Goal: Task Accomplishment & Management: Complete application form

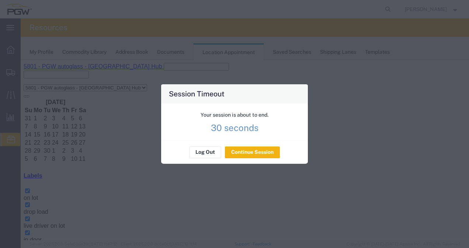
scroll to position [58, 0]
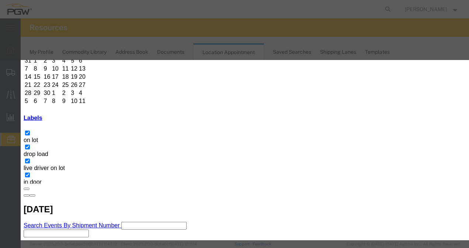
paste input "OOCU6987211"
type input "OOCU6987211"
type input "1:00 PM"
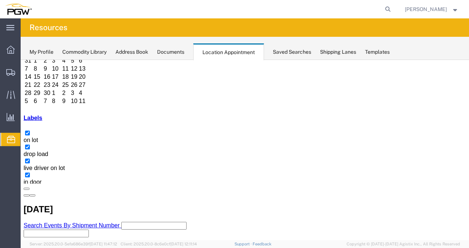
scroll to position [2, 0]
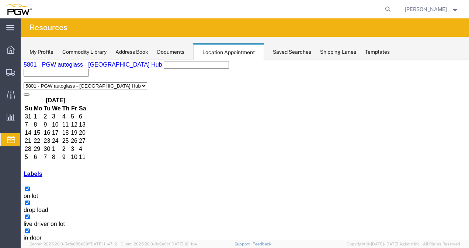
select select "1"
select select
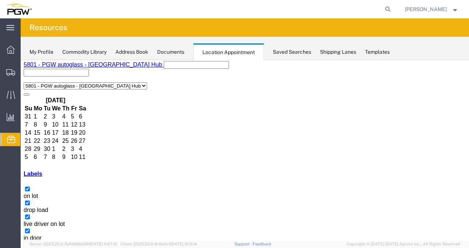
copy h3 "57026976"
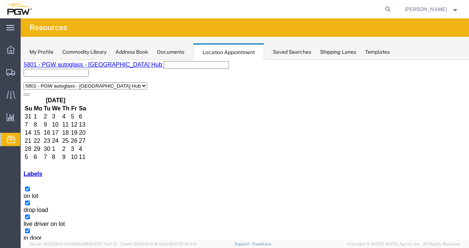
copy h3 "57027107"
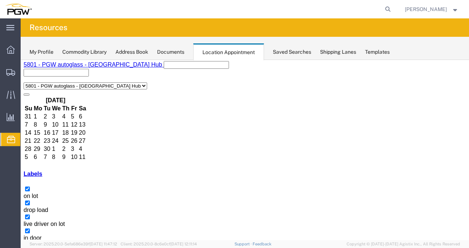
copy h3 "OOCU6529728"
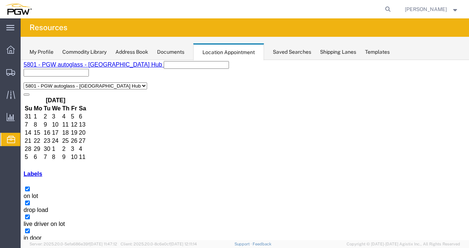
copy h3 "OOCU8471522"
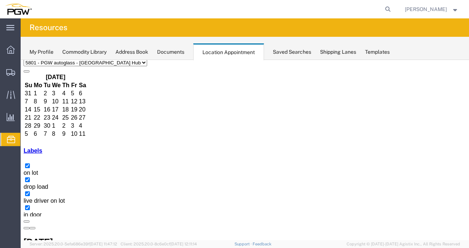
scroll to position [37, 0]
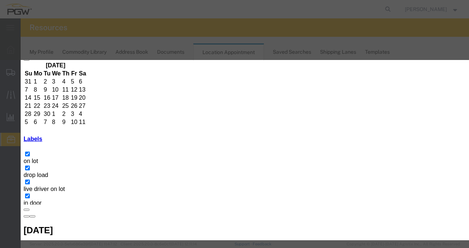
paste input "57084447"
type input "57084447"
type input "8:00 am"
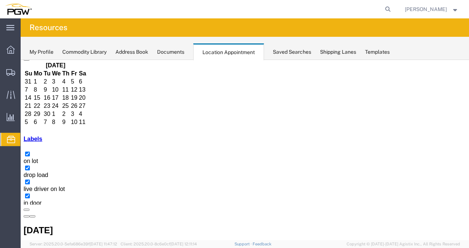
scroll to position [2, 0]
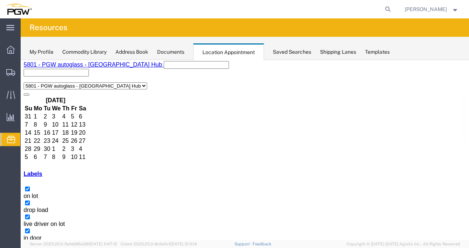
select select "1"
select select
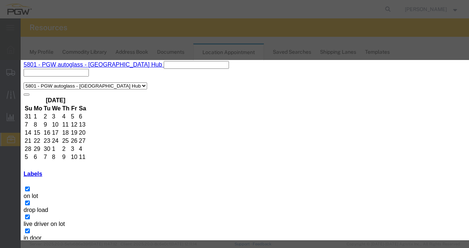
paste input "57084395"
type input "57084395"
type input "10:00 am"
